Goal: Task Accomplishment & Management: Complete application form

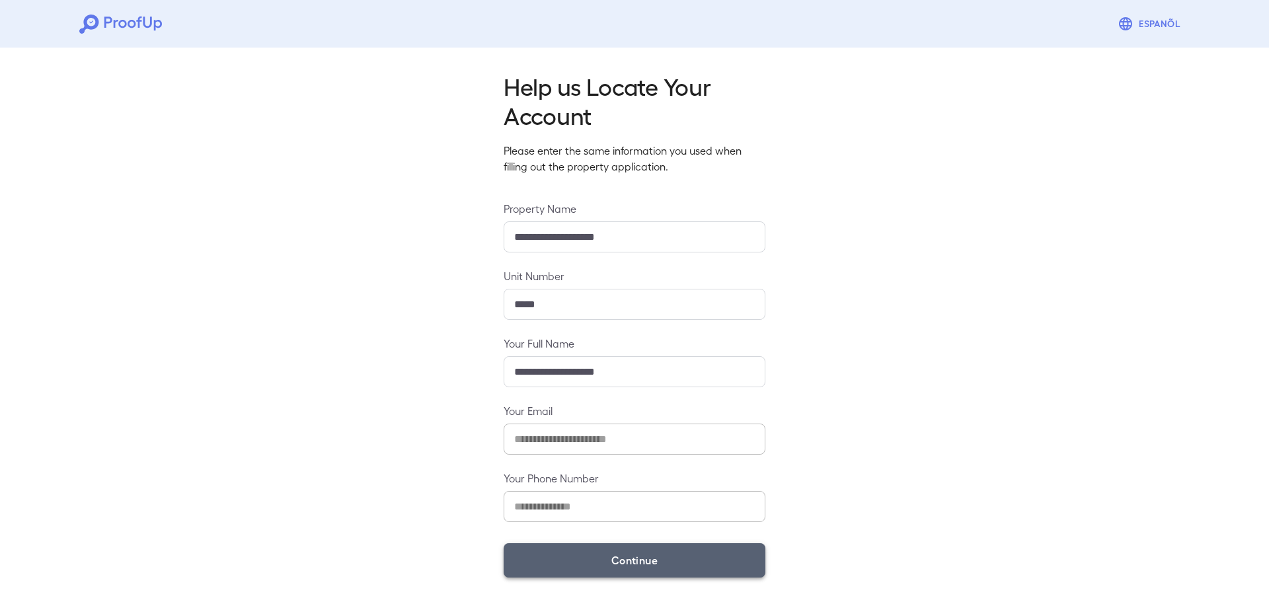
click at [664, 554] on button "Continue" at bounding box center [635, 560] width 262 height 34
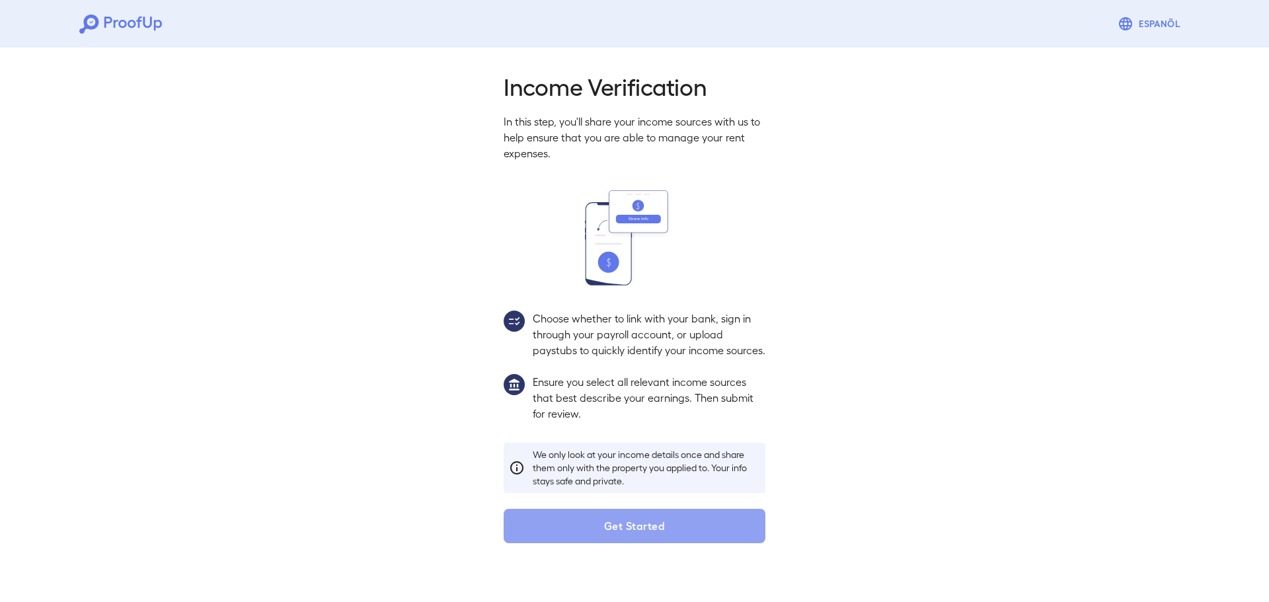
click at [664, 543] on button "Get Started" at bounding box center [635, 526] width 262 height 34
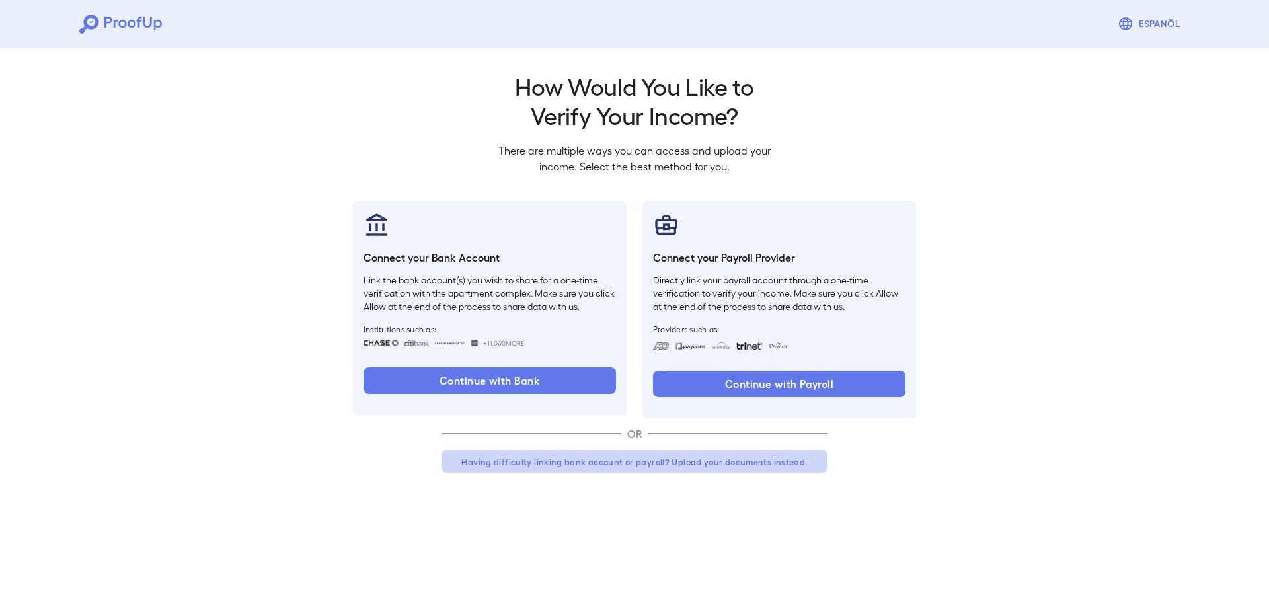
click at [614, 466] on button "Having difficulty linking bank account or payroll? Upload your documents instea…" at bounding box center [635, 462] width 386 height 24
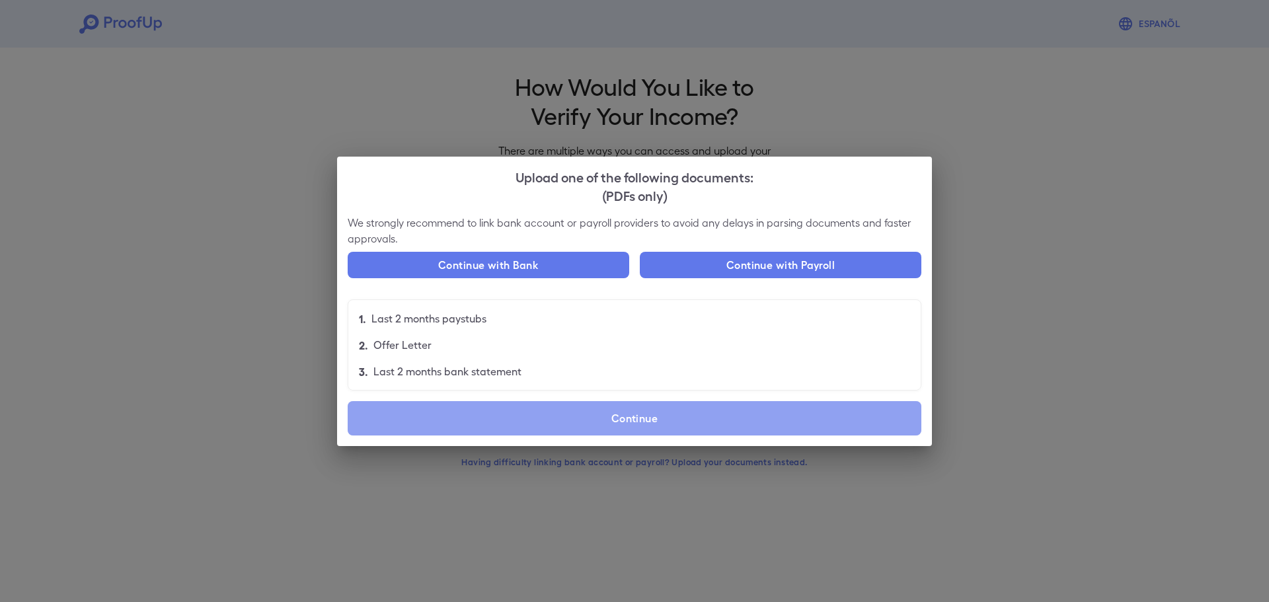
click at [560, 421] on label "Continue" at bounding box center [635, 418] width 574 height 34
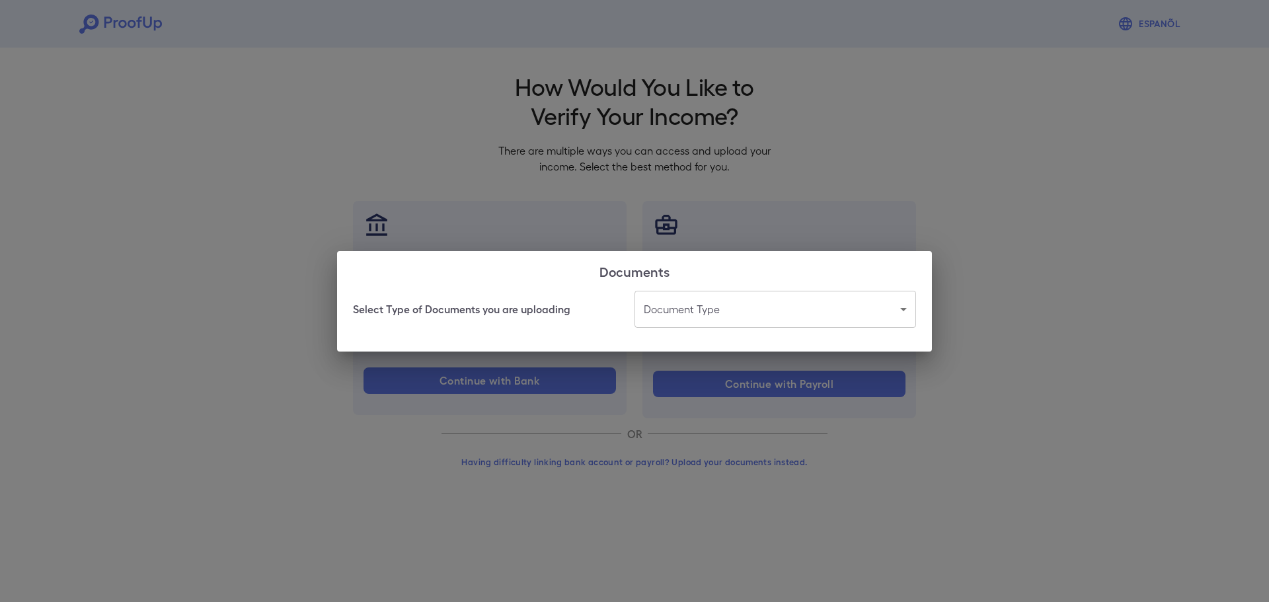
click at [723, 314] on body "Espanõl Go back How Would You Like to Verify Your Income? There are multiple wa…" at bounding box center [634, 252] width 1269 height 505
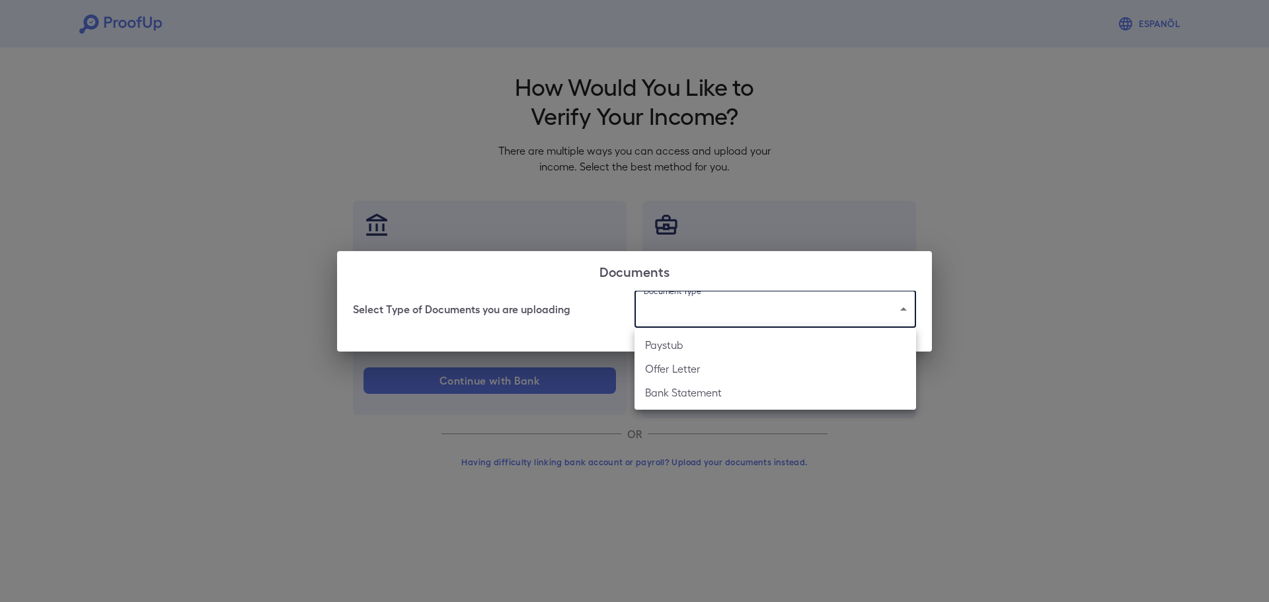
click at [705, 345] on li "Paystub" at bounding box center [775, 345] width 282 height 24
type input "*******"
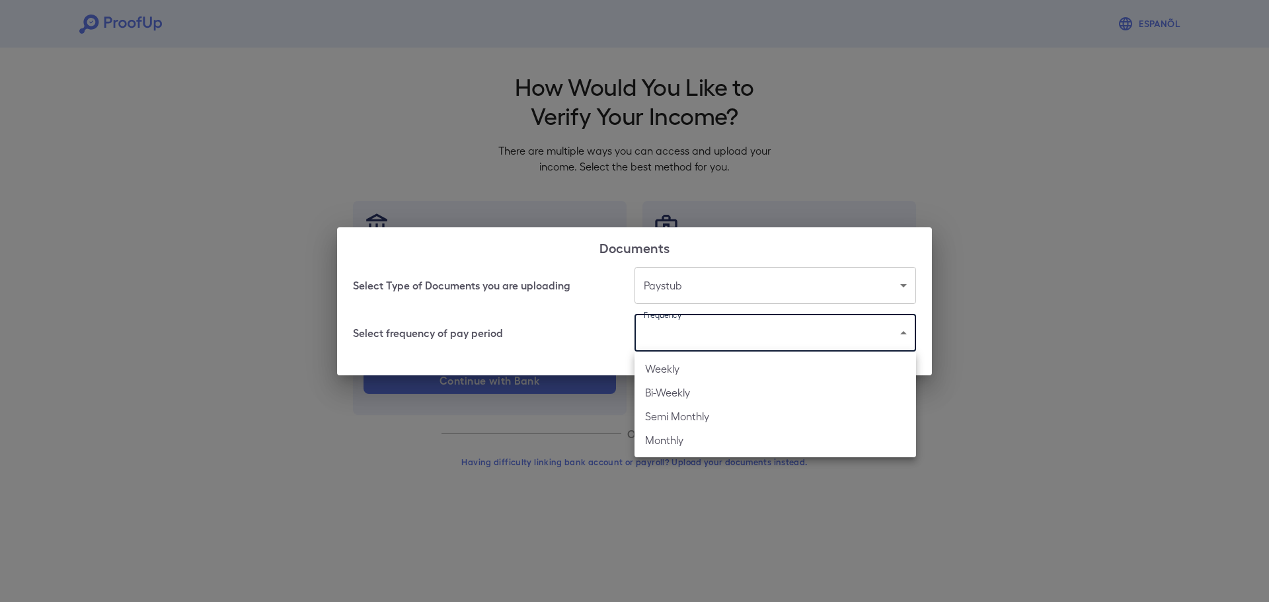
click at [705, 345] on body "Espanõl Go back How Would You Like to Verify Your Income? There are multiple wa…" at bounding box center [634, 252] width 1269 height 505
click at [712, 389] on li "Bi-Weekly" at bounding box center [775, 393] width 282 height 24
type input "*********"
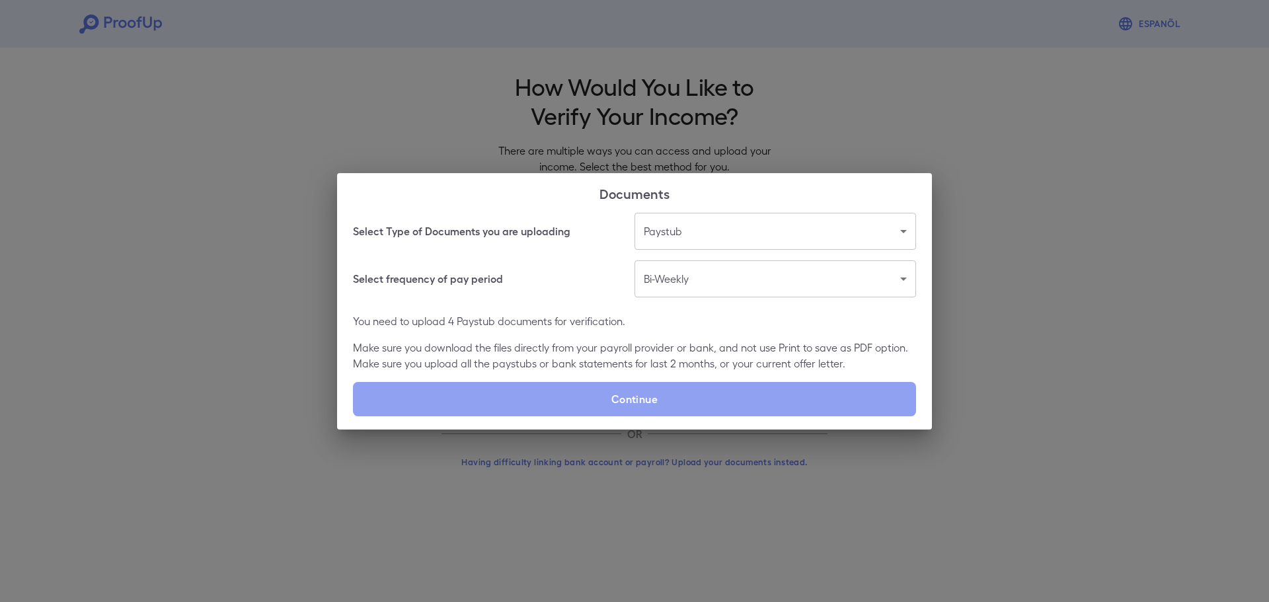
click at [712, 389] on label "Continue" at bounding box center [634, 399] width 563 height 34
click at [354, 416] on input "Continue" at bounding box center [353, 416] width 1 height 1
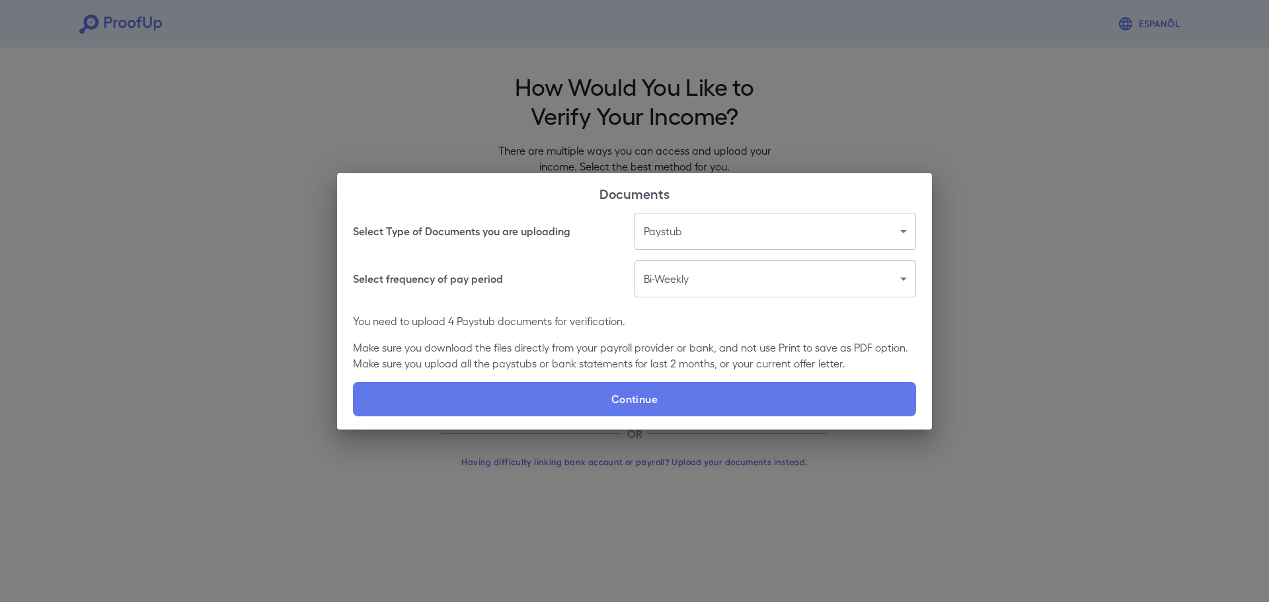
type input "**********"
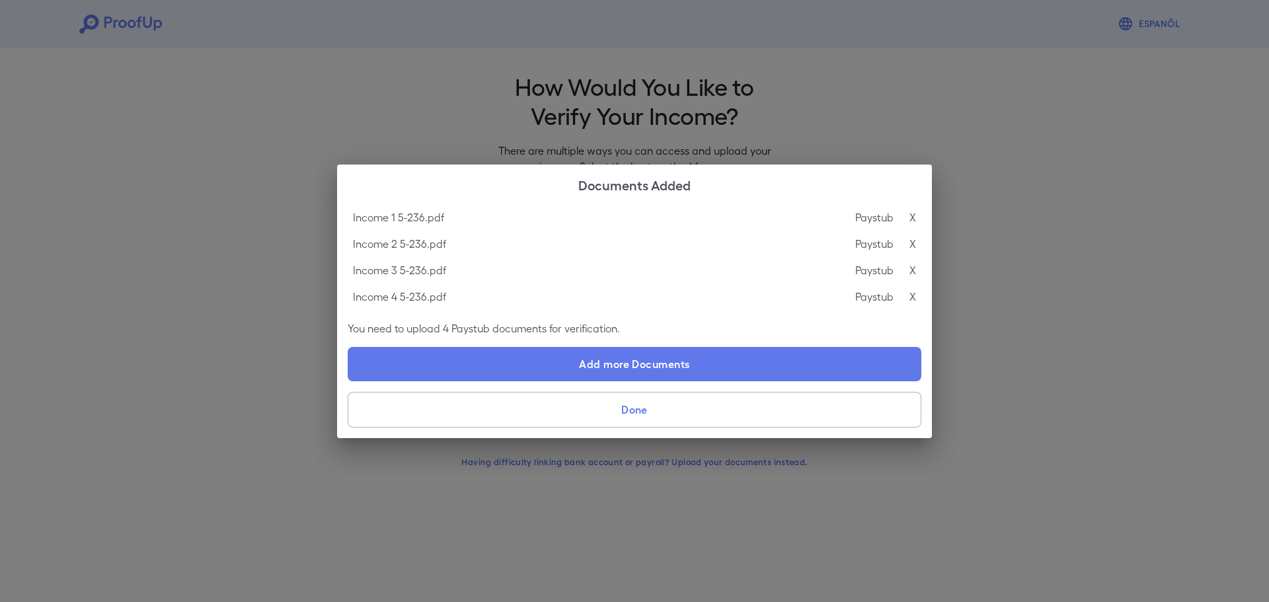
click at [564, 413] on button "Done" at bounding box center [635, 410] width 574 height 36
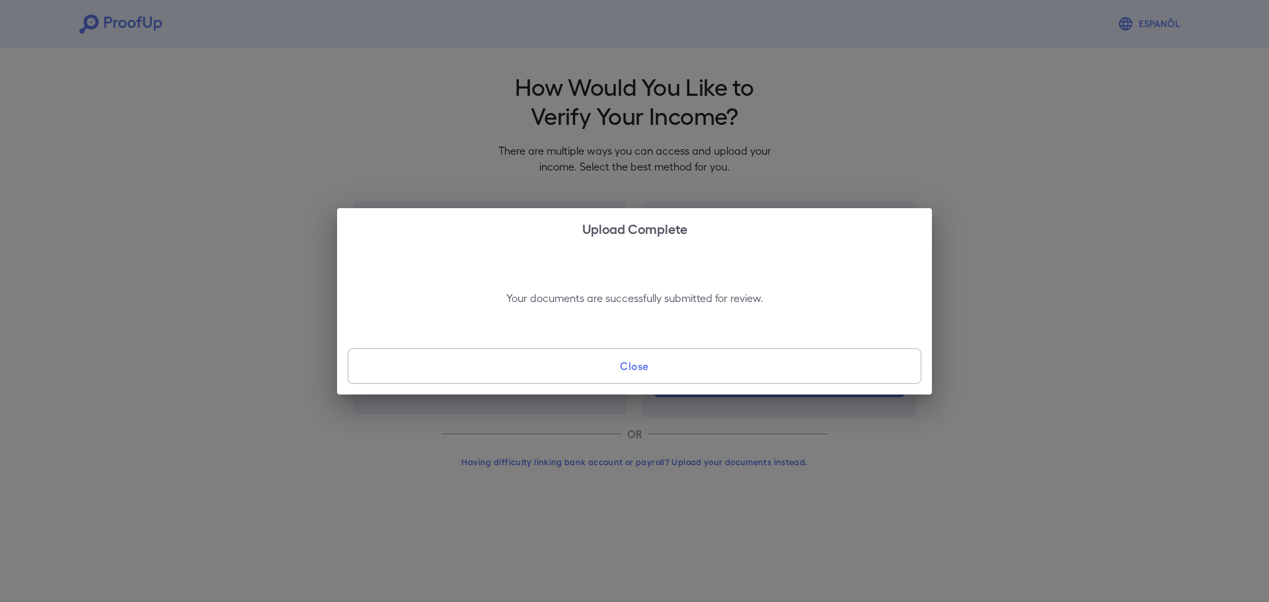
click at [659, 364] on button "Close" at bounding box center [635, 366] width 574 height 36
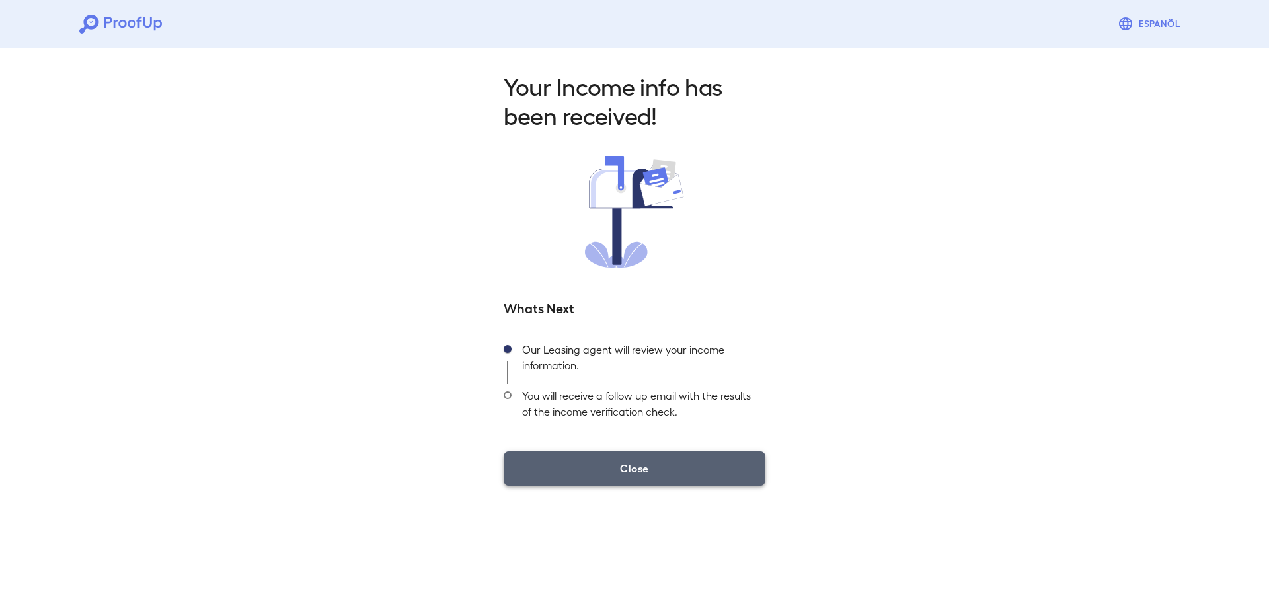
click at [640, 469] on button "Close" at bounding box center [635, 468] width 262 height 34
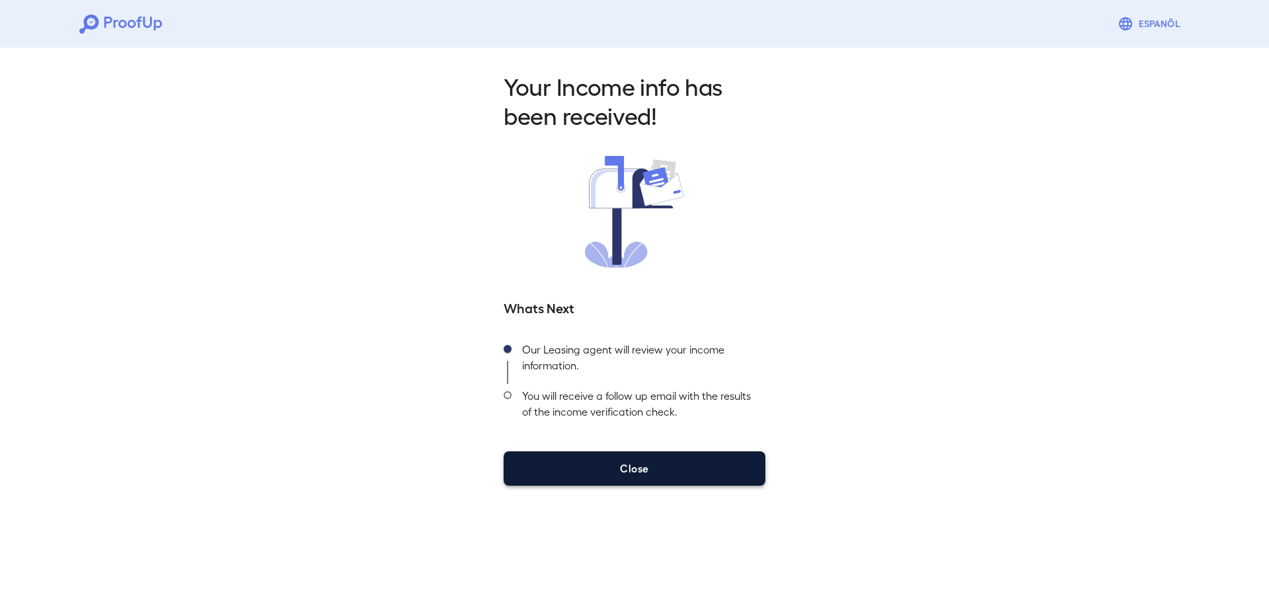
click at [640, 469] on button "Close" at bounding box center [635, 468] width 262 height 34
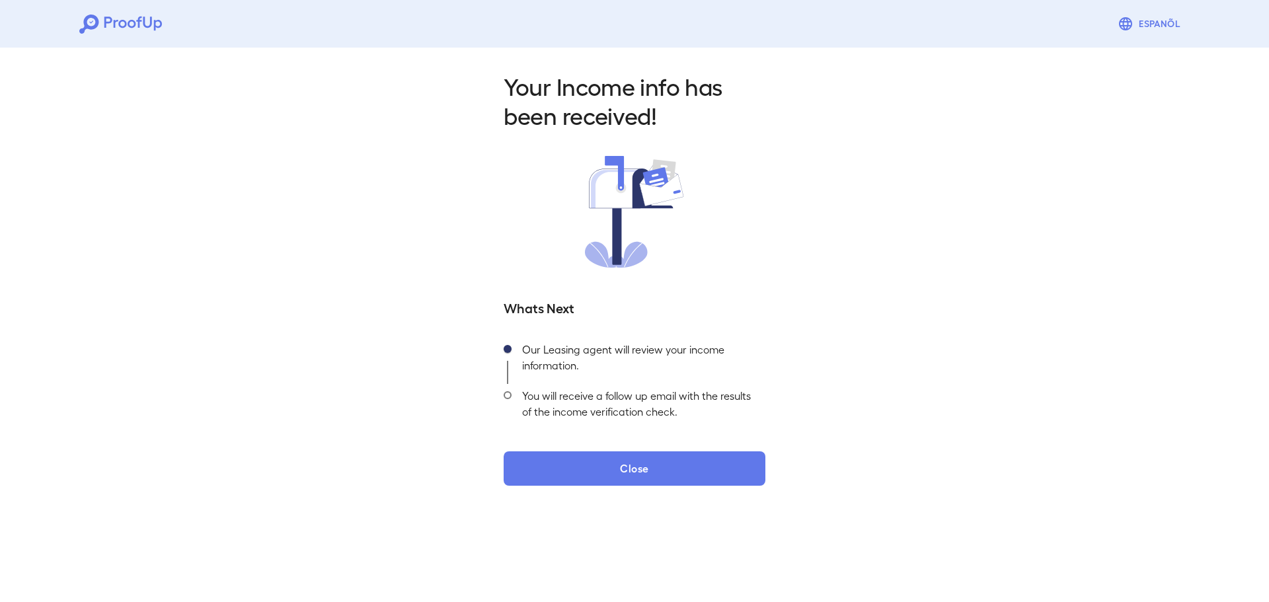
click at [107, 30] on icon at bounding box center [120, 24] width 83 height 19
click at [102, 20] on icon at bounding box center [120, 24] width 83 height 19
click at [128, 22] on icon at bounding box center [120, 24] width 83 height 19
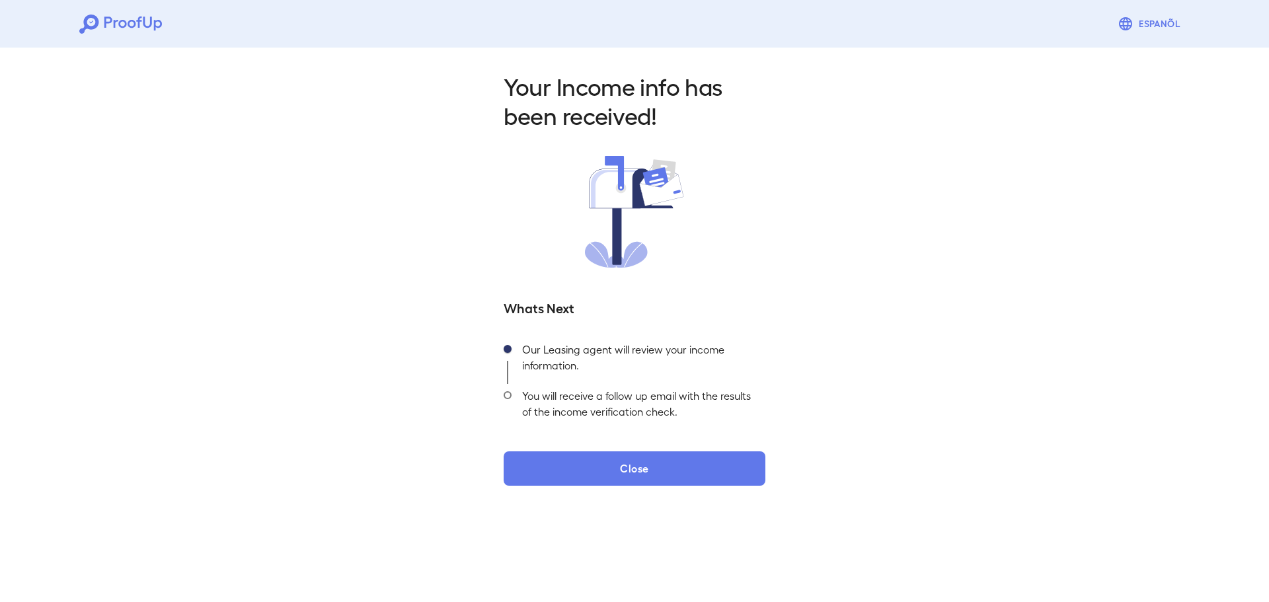
click at [118, 20] on icon at bounding box center [120, 24] width 83 height 19
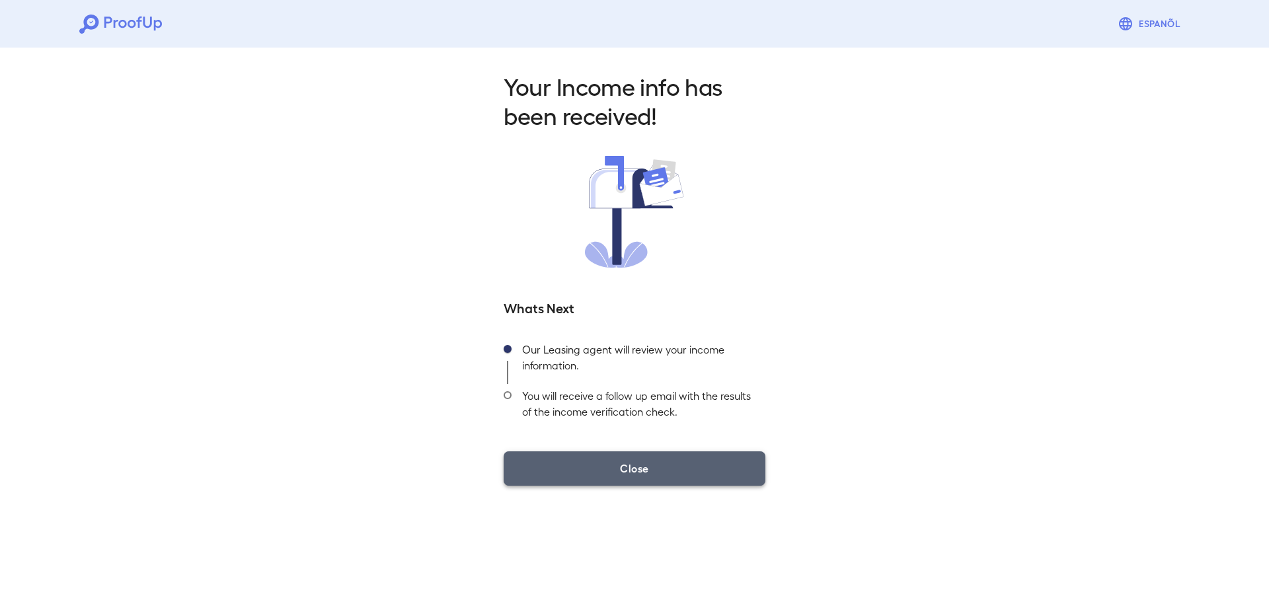
click at [626, 470] on button "Close" at bounding box center [635, 468] width 262 height 34
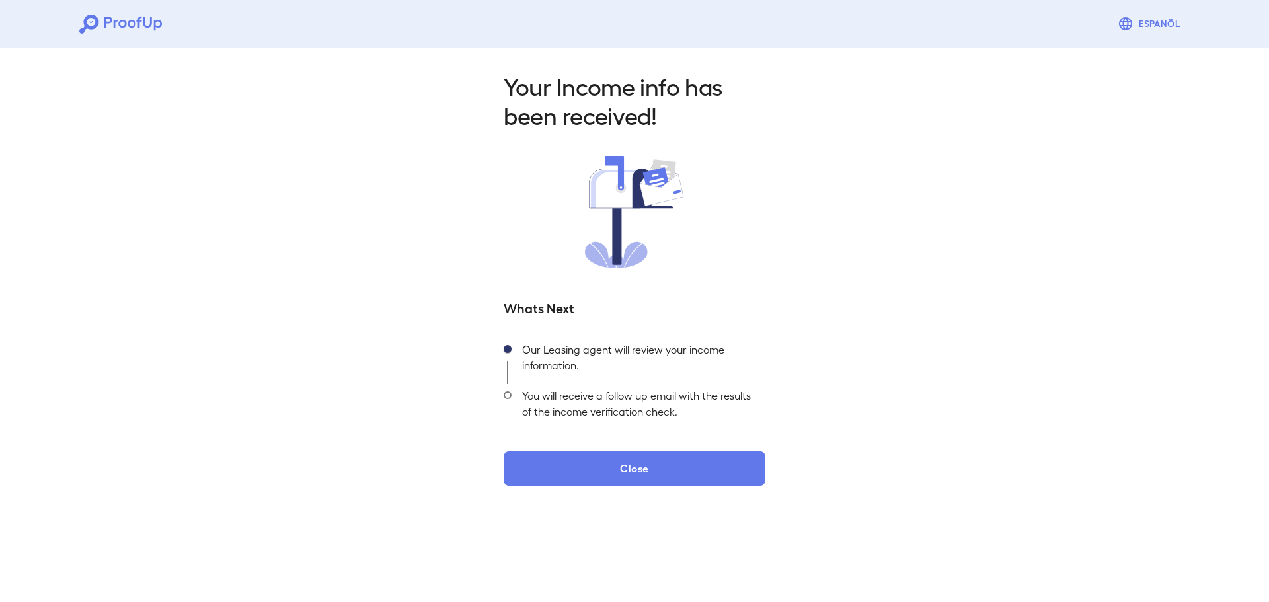
click at [106, 11] on div "Espanõl" at bounding box center [634, 24] width 1269 height 48
click at [119, 21] on icon at bounding box center [120, 24] width 83 height 19
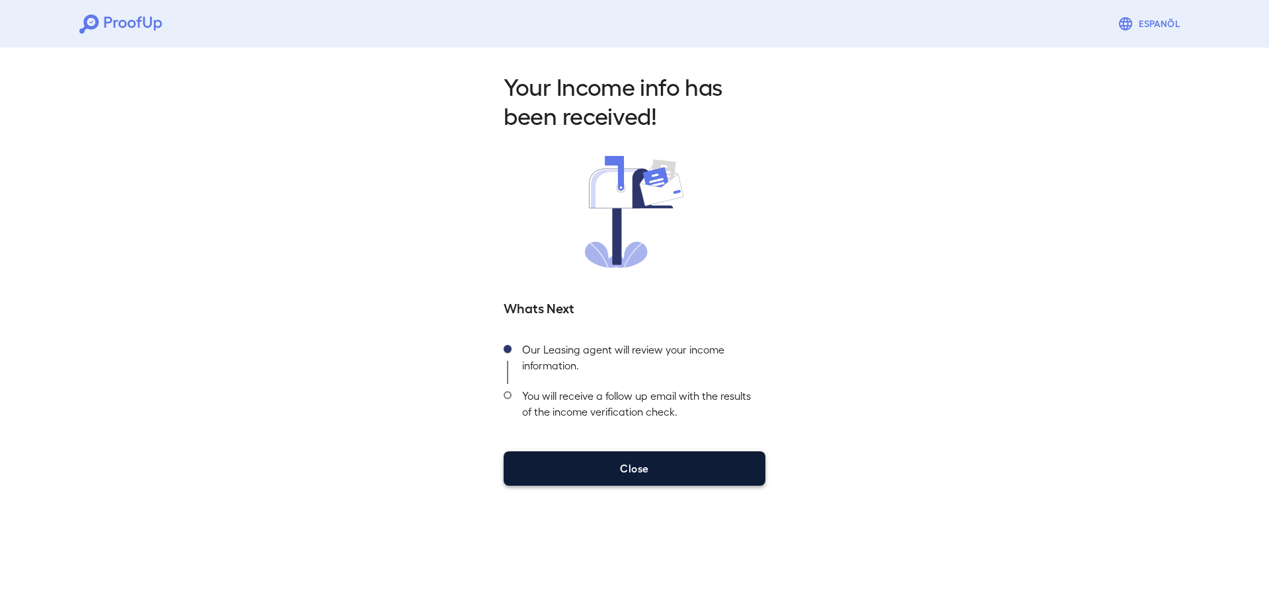
click at [625, 467] on button "Close" at bounding box center [635, 468] width 262 height 34
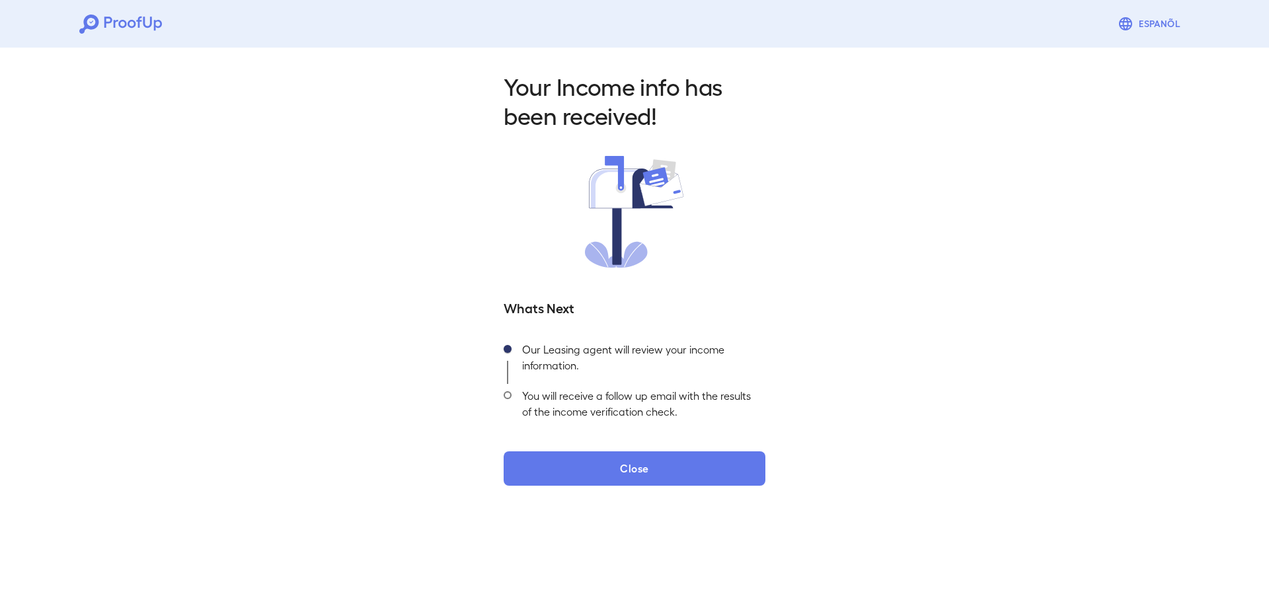
click at [116, 24] on icon at bounding box center [120, 24] width 83 height 19
click at [83, 15] on icon at bounding box center [120, 24] width 83 height 19
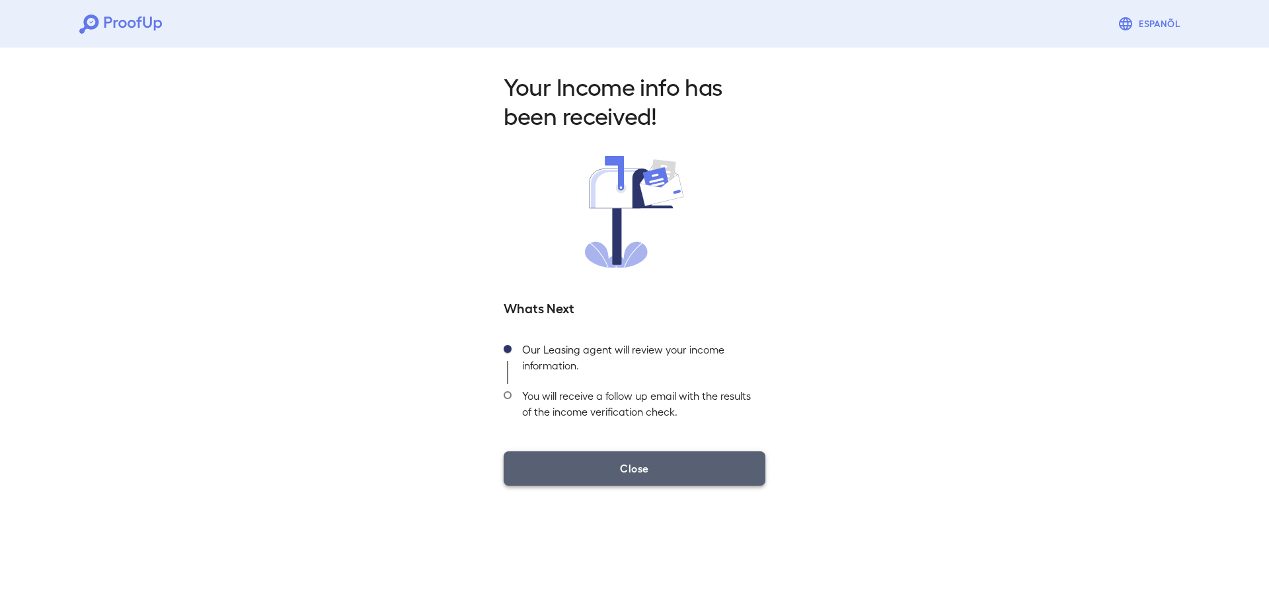
click at [556, 481] on button "Close" at bounding box center [635, 468] width 262 height 34
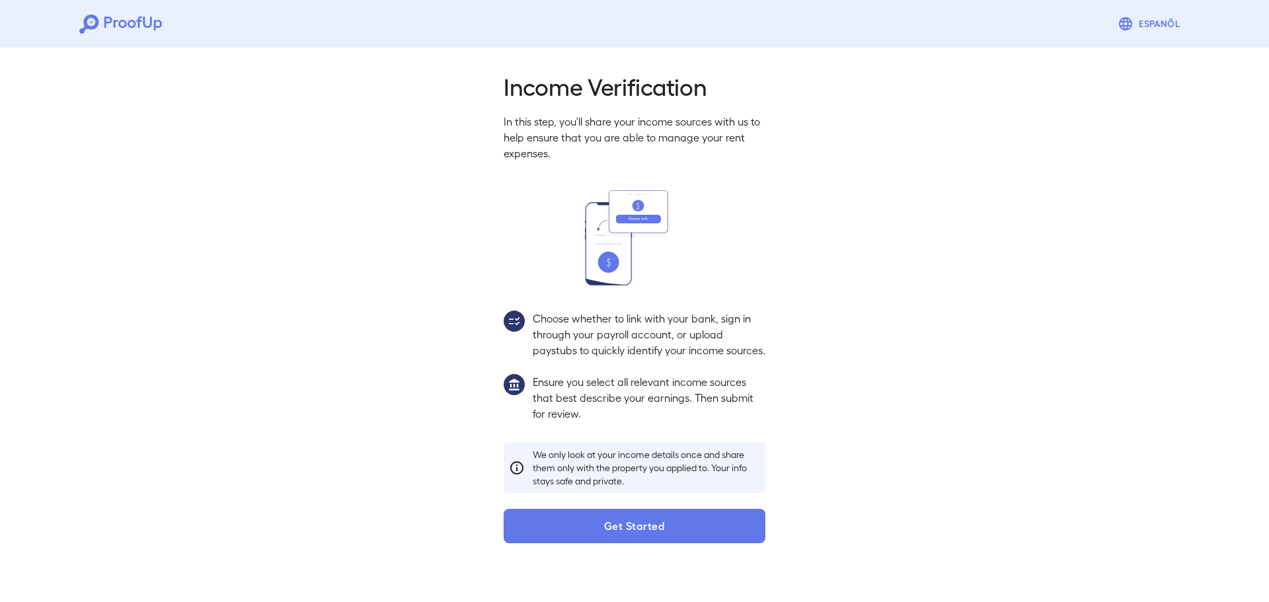
click at [116, 18] on icon at bounding box center [120, 24] width 83 height 19
click at [121, 3] on div "Espanõl" at bounding box center [634, 24] width 1269 height 48
click at [118, 19] on icon at bounding box center [120, 24] width 83 height 19
